Goal: Task Accomplishment & Management: Use online tool/utility

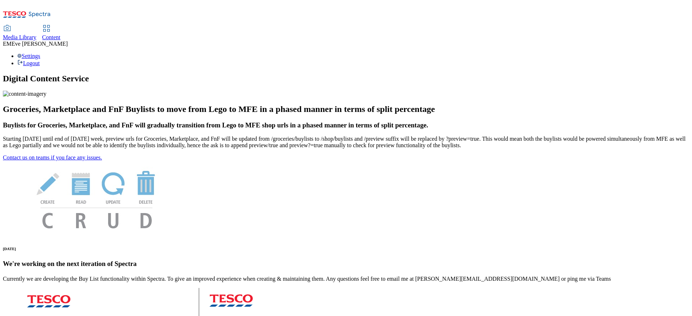
click at [51, 24] on icon at bounding box center [46, 28] width 9 height 9
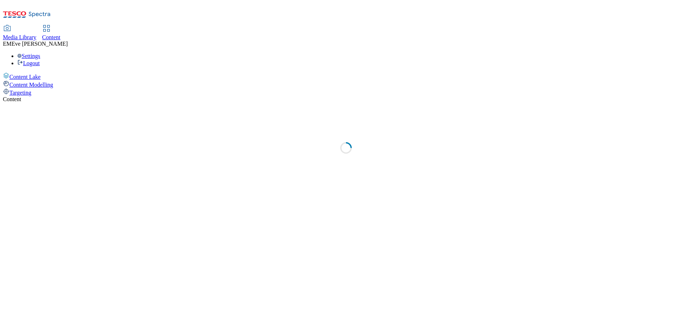
select select "ghs-[GEOGRAPHIC_DATA]"
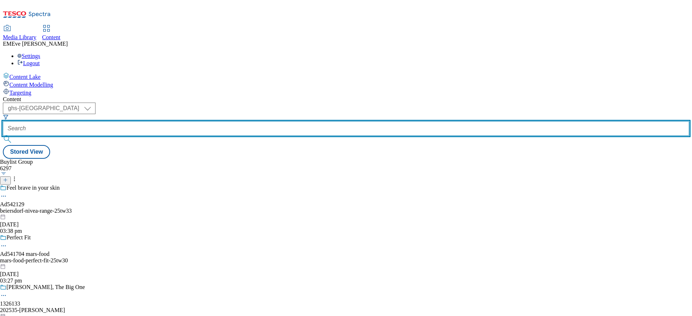
click at [164, 121] on input "text" at bounding box center [346, 128] width 686 height 14
click at [181, 121] on input "text" at bounding box center [346, 128] width 686 height 14
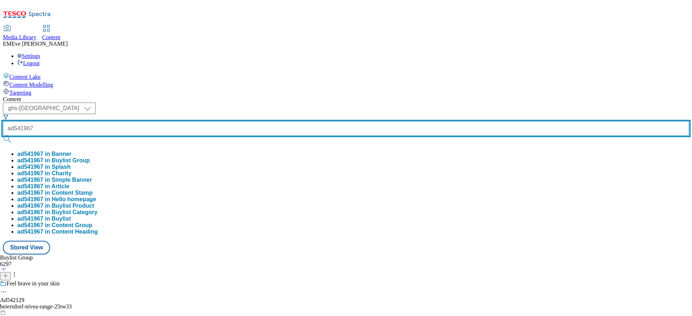
type input "ad541967"
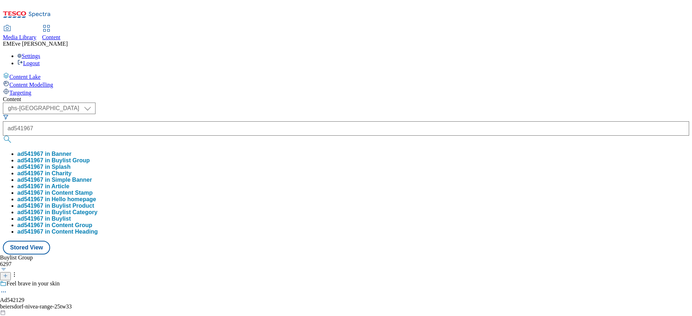
click at [71, 164] on button "ad541967 in Splash" at bounding box center [43, 167] width 53 height 6
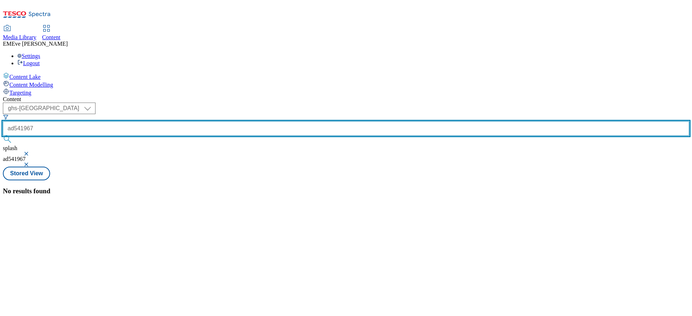
click at [183, 121] on input "ad541967" at bounding box center [346, 128] width 686 height 14
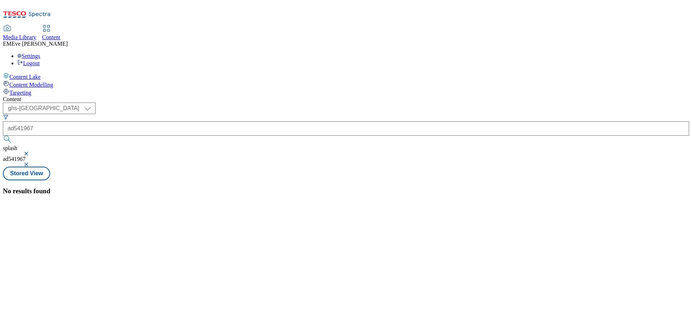
click at [31, 152] on button "button" at bounding box center [26, 154] width 7 height 4
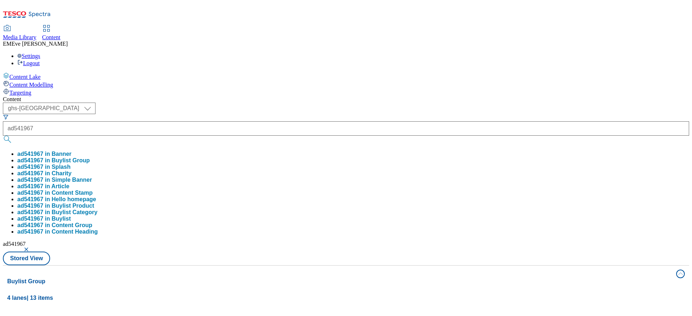
click at [90, 157] on button "ad541967 in Buylist Group" at bounding box center [53, 160] width 72 height 6
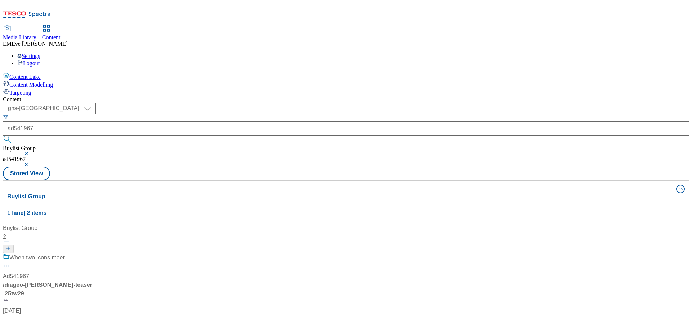
click at [93, 254] on div "When two icons meet Ad541967 / diageo-baileys-teaser-25tw29 9 Sept 2025 09:58 am" at bounding box center [48, 289] width 90 height 71
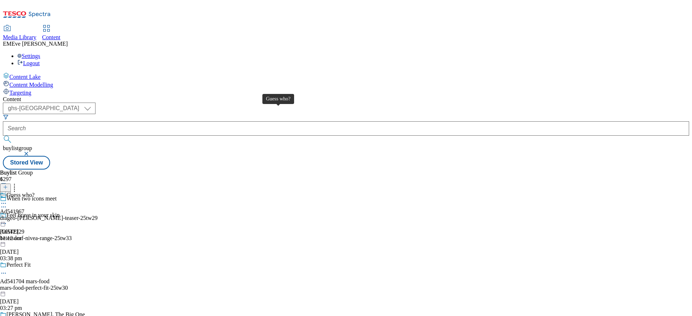
click at [35, 192] on div "Guess who?" at bounding box center [20, 195] width 28 height 6
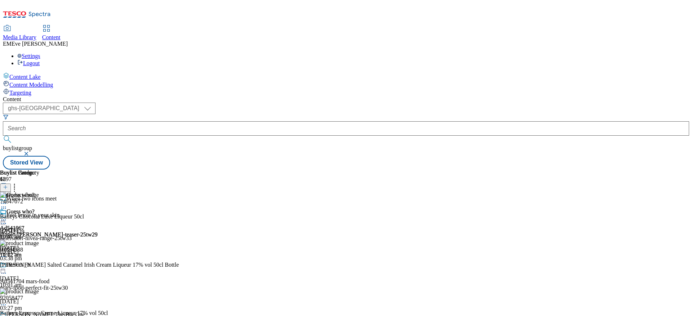
click at [8, 185] on icon at bounding box center [5, 187] width 5 height 5
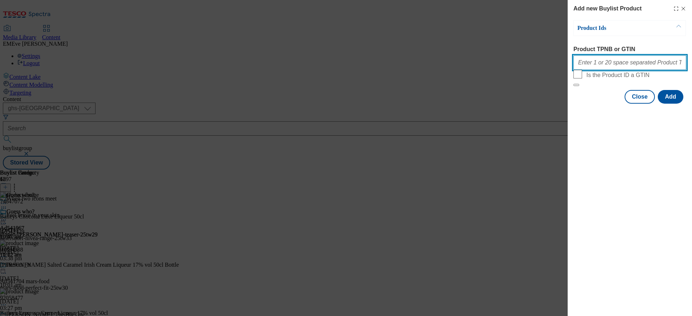
click at [642, 63] on input "Product TPNB or GTIN" at bounding box center [629, 62] width 113 height 14
paste input "96977189"
type input "96977189"
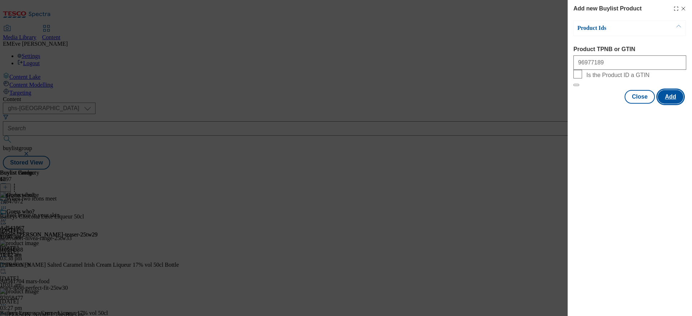
click at [677, 104] on button "Add" at bounding box center [670, 97] width 26 height 14
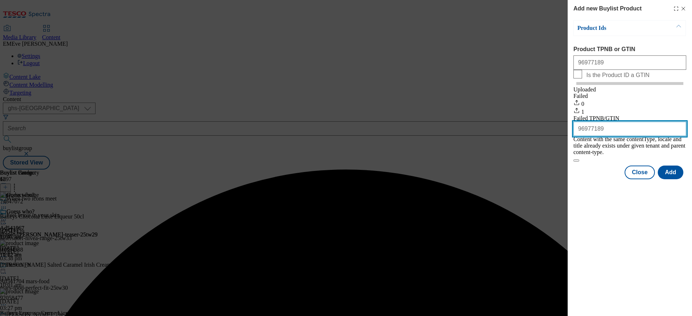
click at [576, 136] on input "96977189" at bounding box center [629, 129] width 113 height 14
click at [573, 160] on button "Modal" at bounding box center [576, 161] width 6 height 2
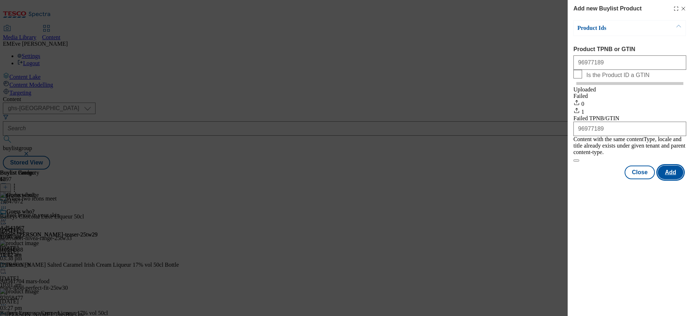
click at [671, 167] on button "Add" at bounding box center [670, 173] width 26 height 14
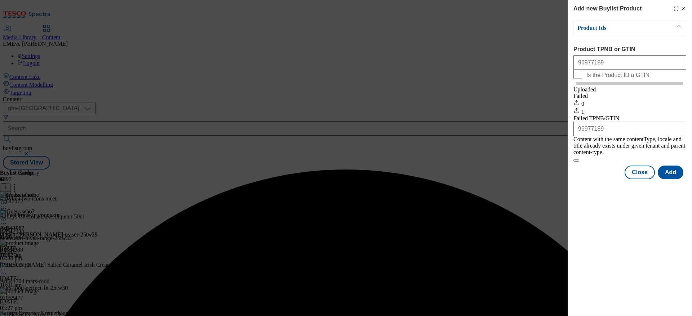
click at [657, 40] on div "Product Ids Product TPNB or GTIN 96977189 Is the Product ID a GTIN Uploaded Fai…" at bounding box center [629, 91] width 113 height 142
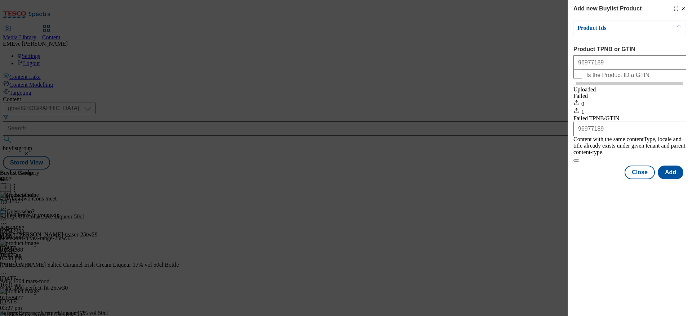
click at [683, 9] on line "Modal" at bounding box center [682, 8] width 3 height 3
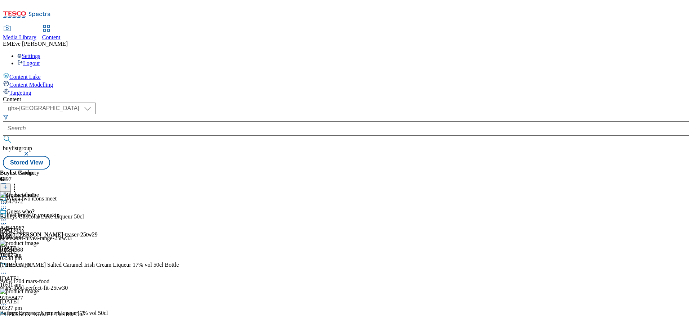
click at [8, 185] on icon at bounding box center [5, 187] width 5 height 5
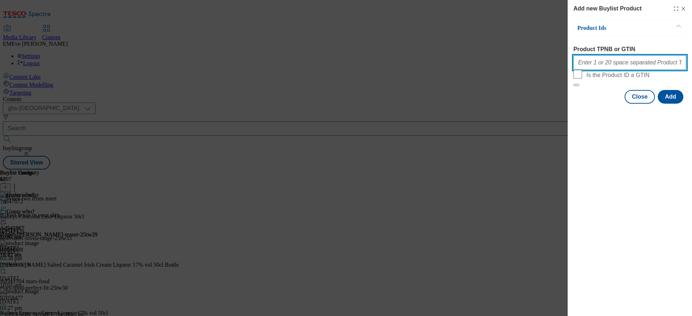
click at [626, 70] on input "Product TPNB or GTIN" at bounding box center [629, 62] width 113 height 14
paste input "096977189"
type input "096977189"
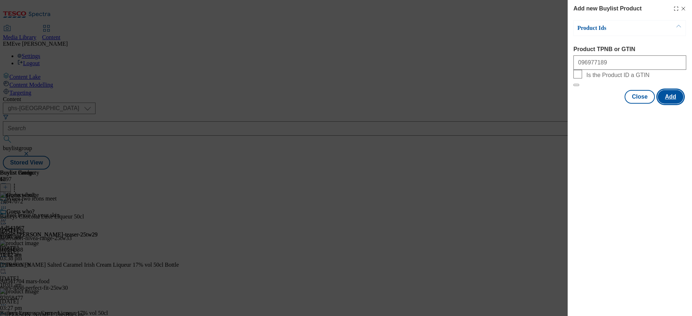
click at [681, 104] on button "Add" at bounding box center [670, 97] width 26 height 14
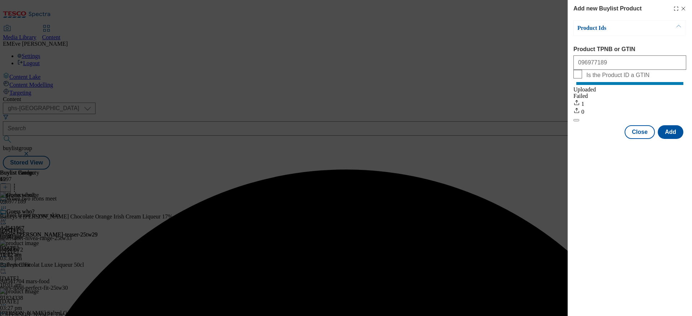
click at [638, 40] on div "Product Ids Product TPNB or GTIN 096977189 Is the Product ID a GTIN Uploaded Fa…" at bounding box center [629, 71] width 113 height 102
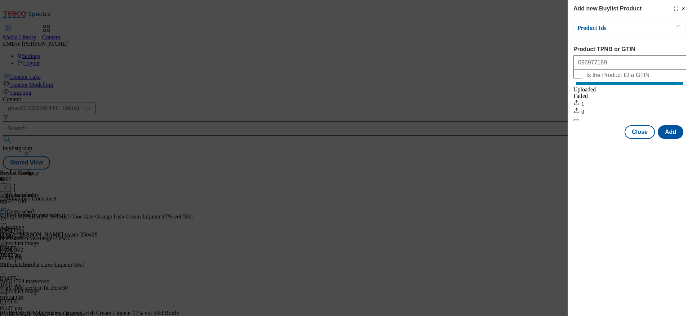
click at [684, 8] on icon "Modal" at bounding box center [683, 9] width 6 height 6
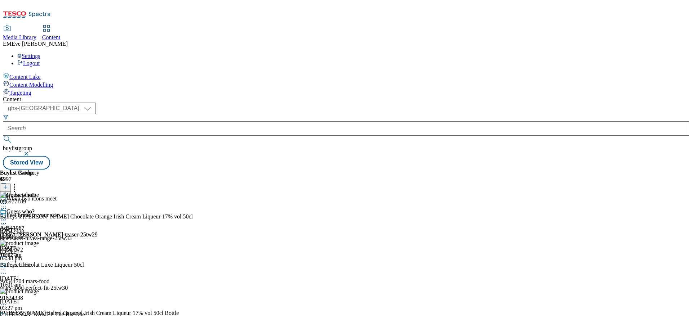
click at [7, 216] on icon at bounding box center [3, 219] width 7 height 7
click at [45, 299] on span "Un-publish" at bounding box center [33, 301] width 23 height 5
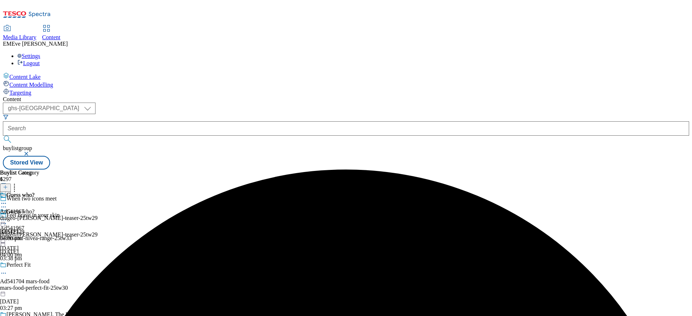
click at [7, 216] on icon at bounding box center [3, 219] width 7 height 7
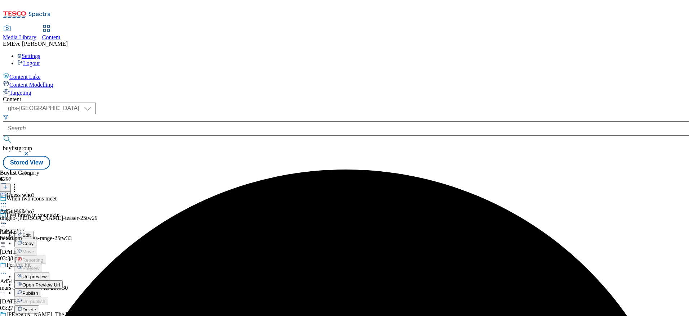
click at [46, 274] on span "Un-preview" at bounding box center [34, 276] width 24 height 5
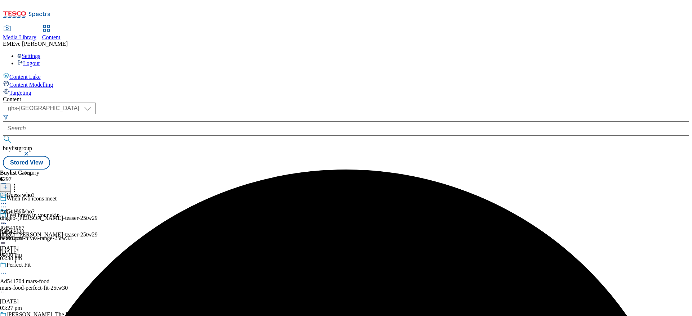
click at [7, 216] on icon at bounding box center [3, 219] width 7 height 7
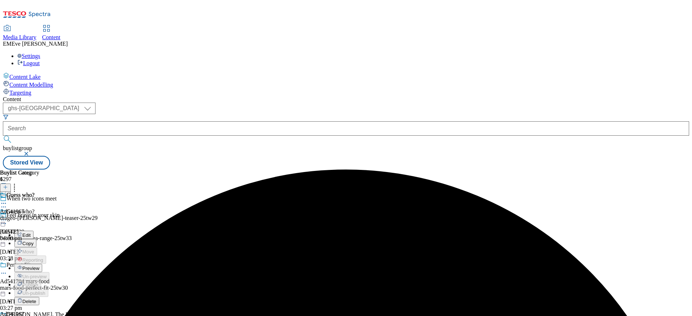
click at [39, 266] on span "Preview" at bounding box center [30, 268] width 17 height 5
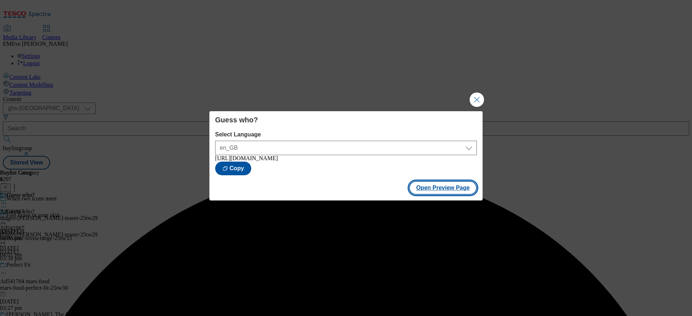
click at [435, 186] on button "Open Preview Page" at bounding box center [443, 188] width 68 height 14
click at [482, 96] on button "Close Modal" at bounding box center [476, 100] width 14 height 14
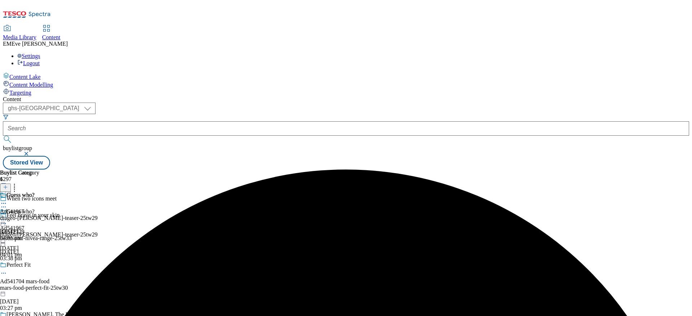
click at [7, 216] on icon at bounding box center [3, 219] width 7 height 7
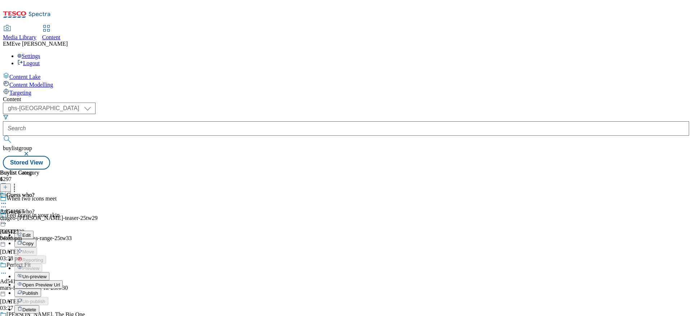
click at [38, 291] on span "Publish" at bounding box center [30, 293] width 16 height 5
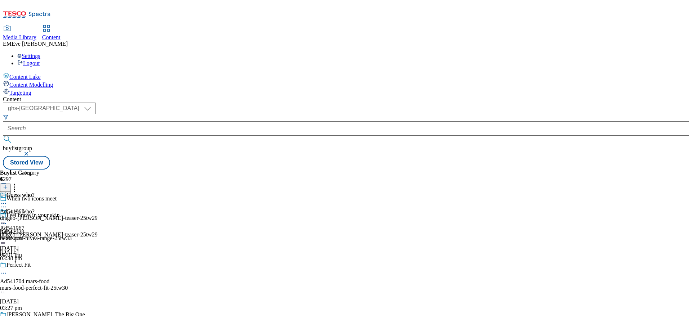
click at [98, 192] on div "Guess who?" at bounding box center [49, 200] width 98 height 17
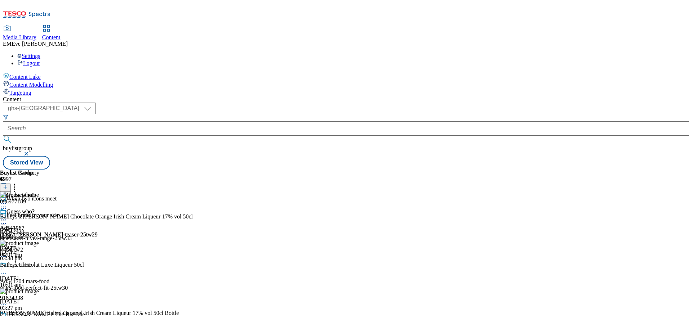
click at [193, 205] on div at bounding box center [96, 209] width 193 height 9
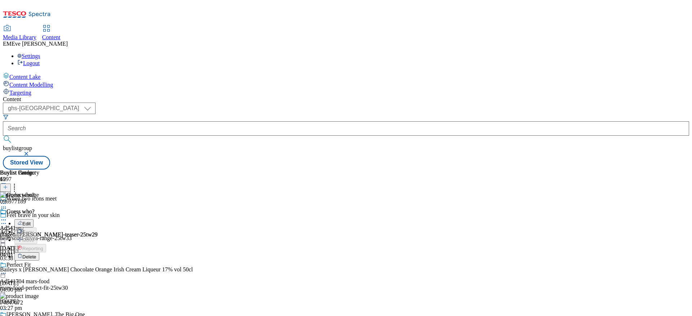
click at [193, 205] on div "Edit Copy Move Reporting Delete" at bounding box center [96, 233] width 193 height 56
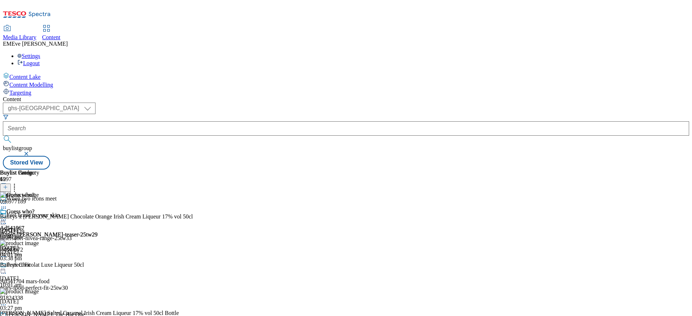
click at [18, 183] on icon at bounding box center [14, 186] width 7 height 7
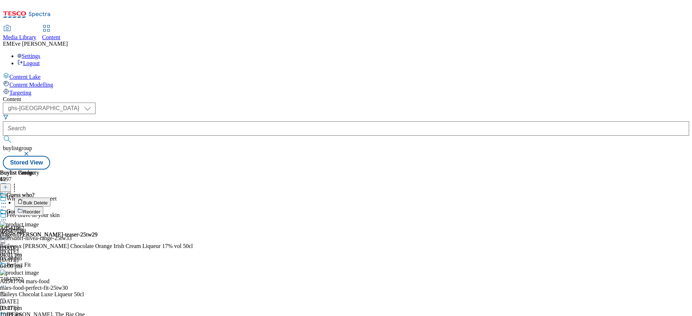
click at [43, 207] on button "Reorder" at bounding box center [28, 211] width 29 height 9
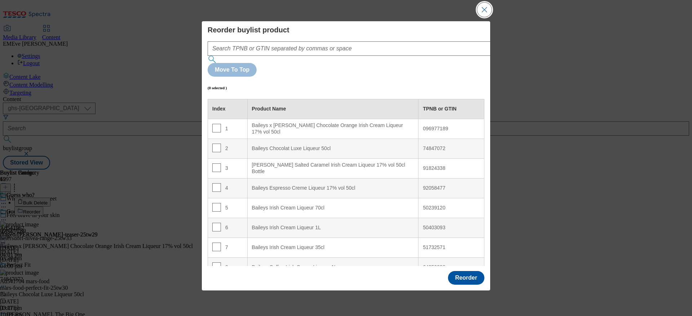
click at [480, 17] on button "Close Modal" at bounding box center [484, 10] width 14 height 14
